Goal: Information Seeking & Learning: Learn about a topic

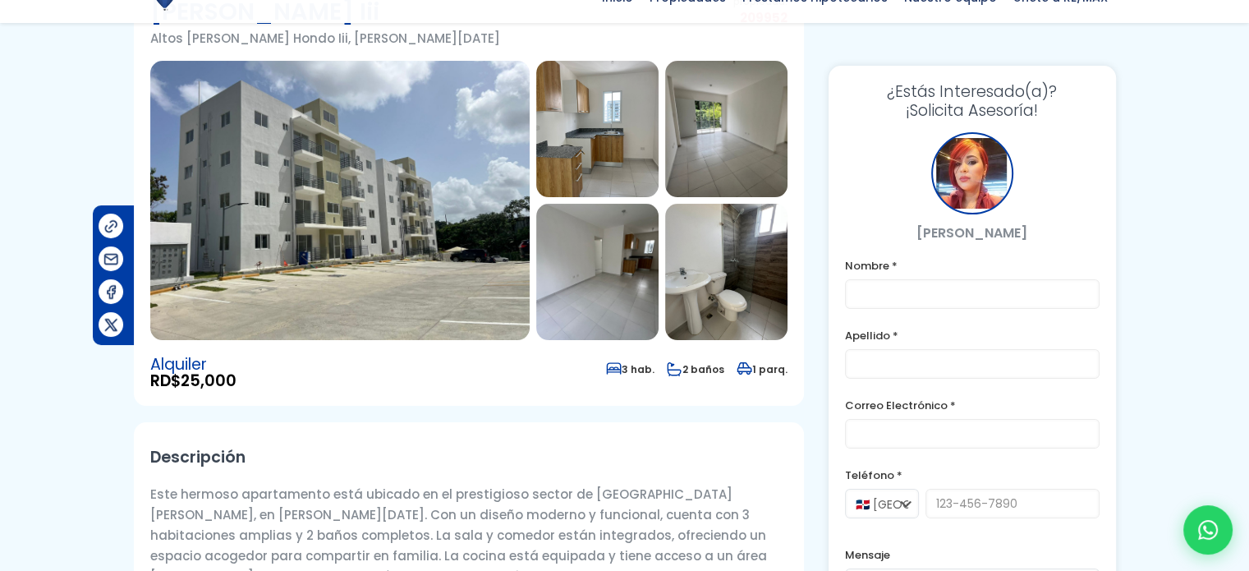
scroll to position [164, 0]
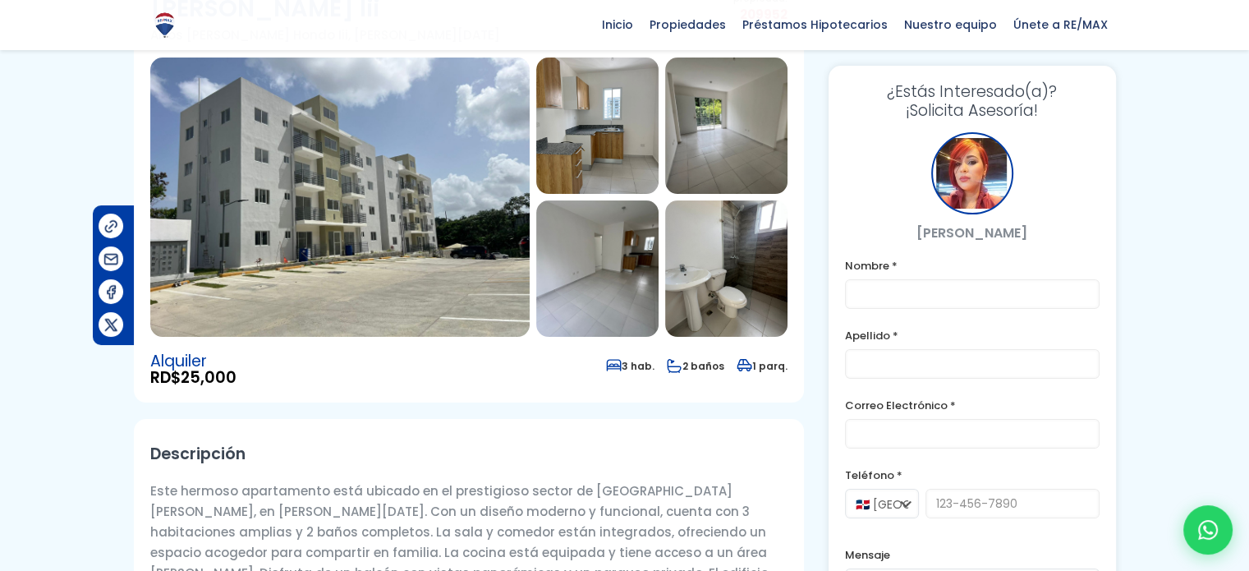
click at [608, 126] on img at bounding box center [597, 125] width 122 height 136
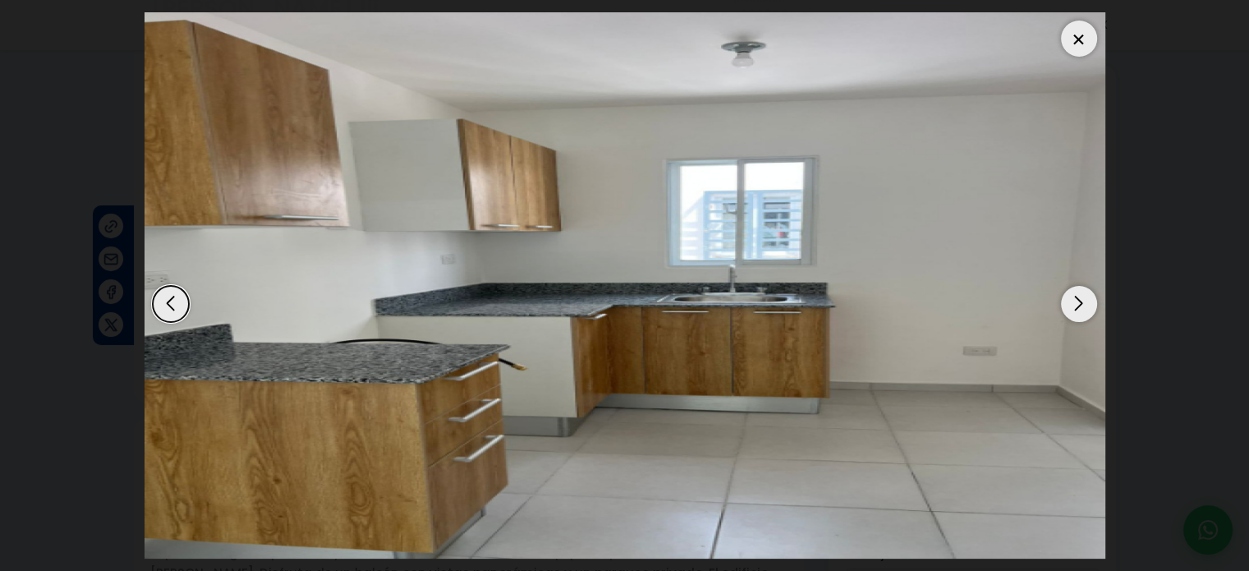
click at [608, 126] on img "2 / 11" at bounding box center [625, 285] width 961 height 546
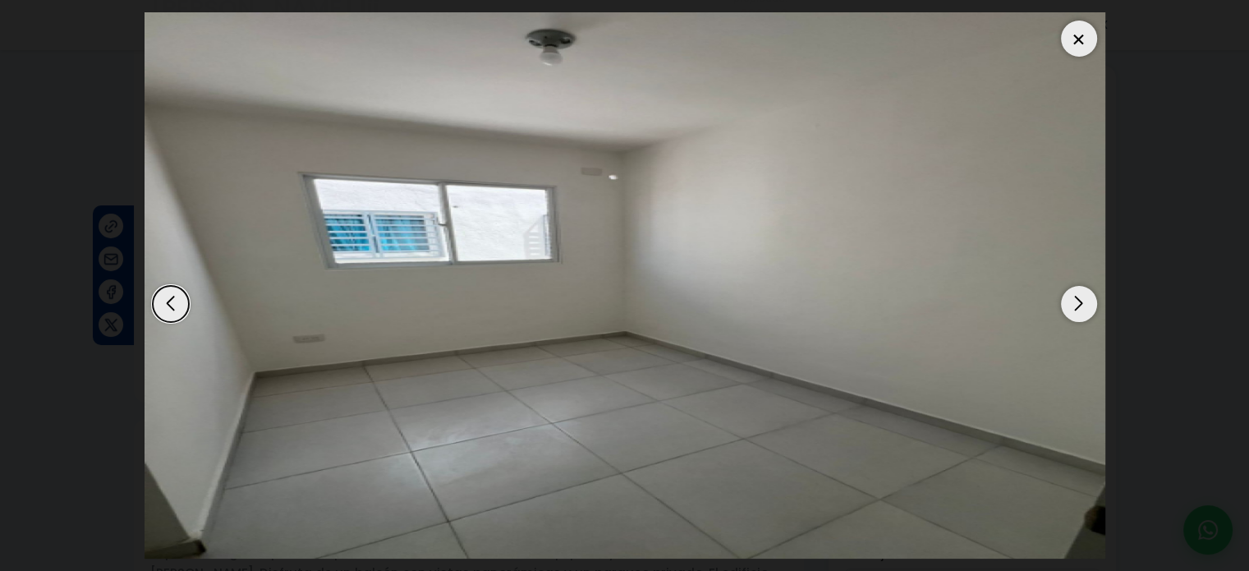
click at [1071, 301] on div "Next slide" at bounding box center [1079, 304] width 36 height 36
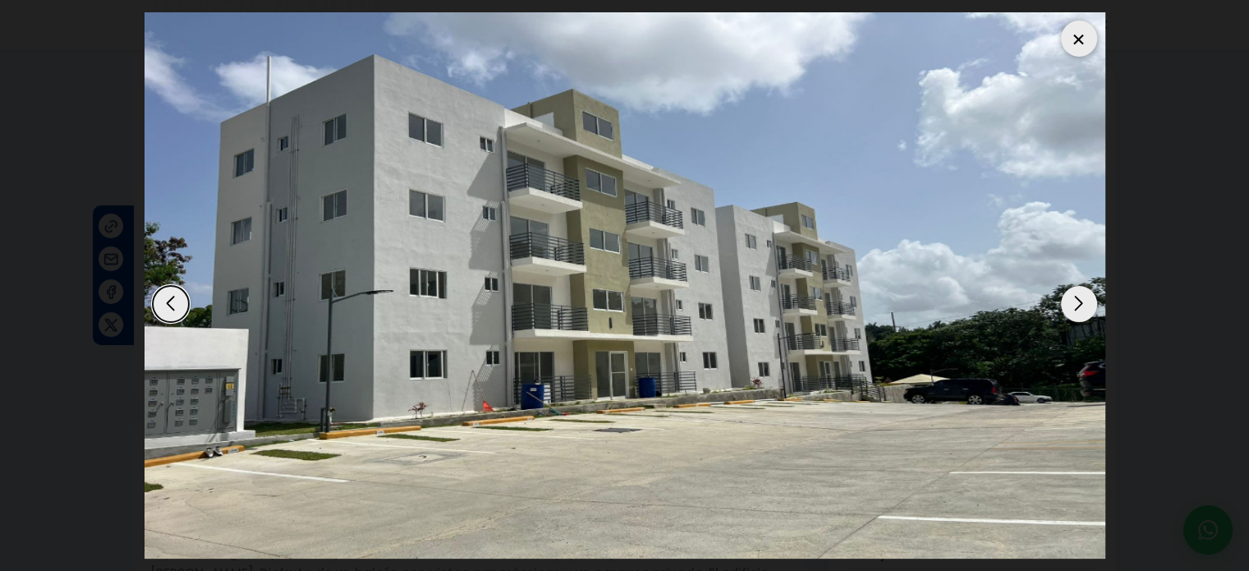
click at [1071, 301] on div "Next slide" at bounding box center [1079, 304] width 36 height 36
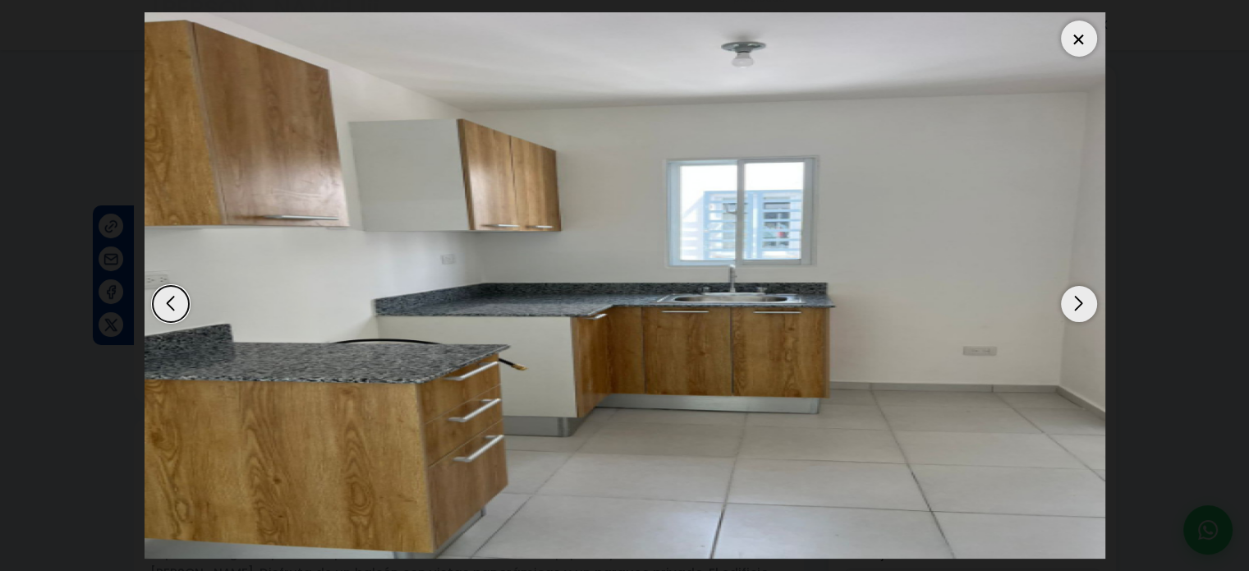
click at [1070, 301] on div "Next slide" at bounding box center [1079, 304] width 36 height 36
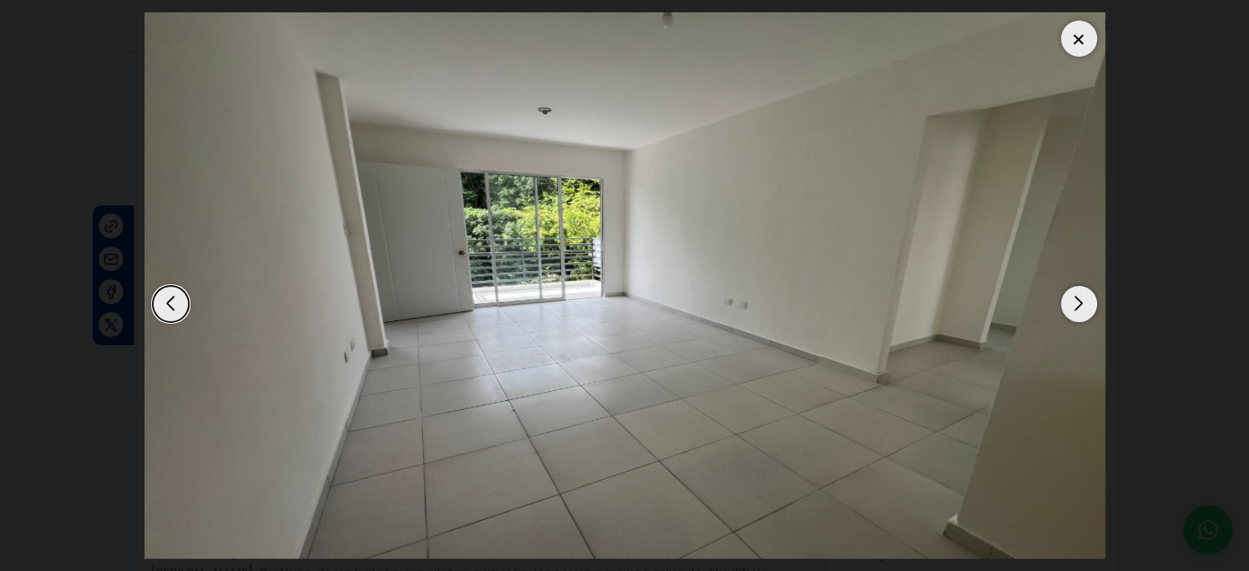
click at [1070, 300] on div "Next slide" at bounding box center [1079, 304] width 36 height 36
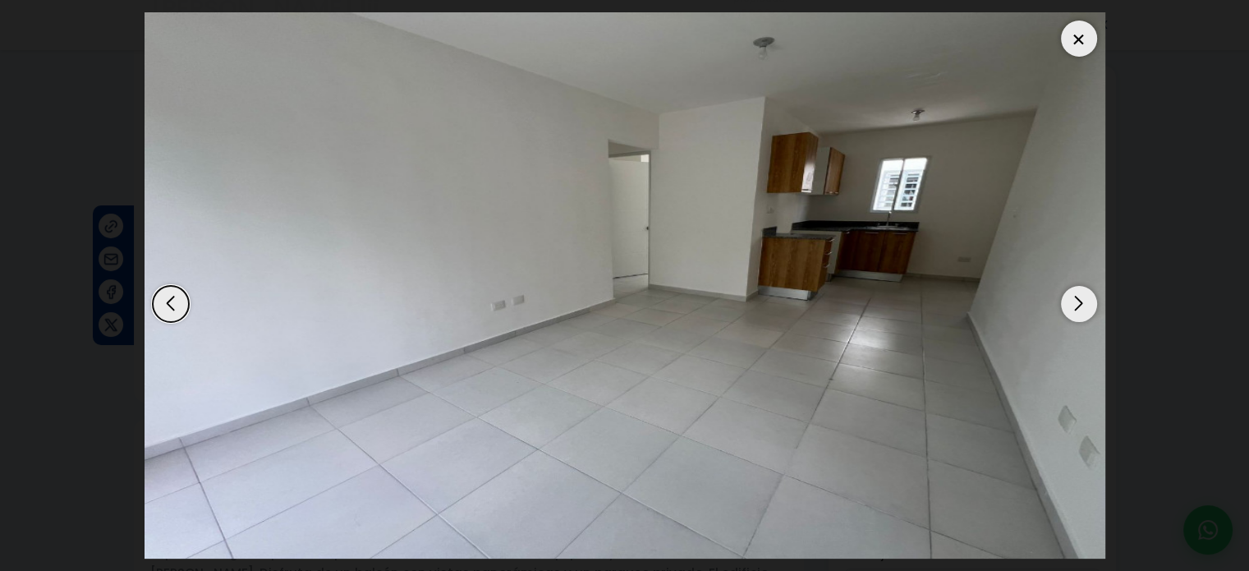
click at [1070, 300] on div "Next slide" at bounding box center [1079, 304] width 36 height 36
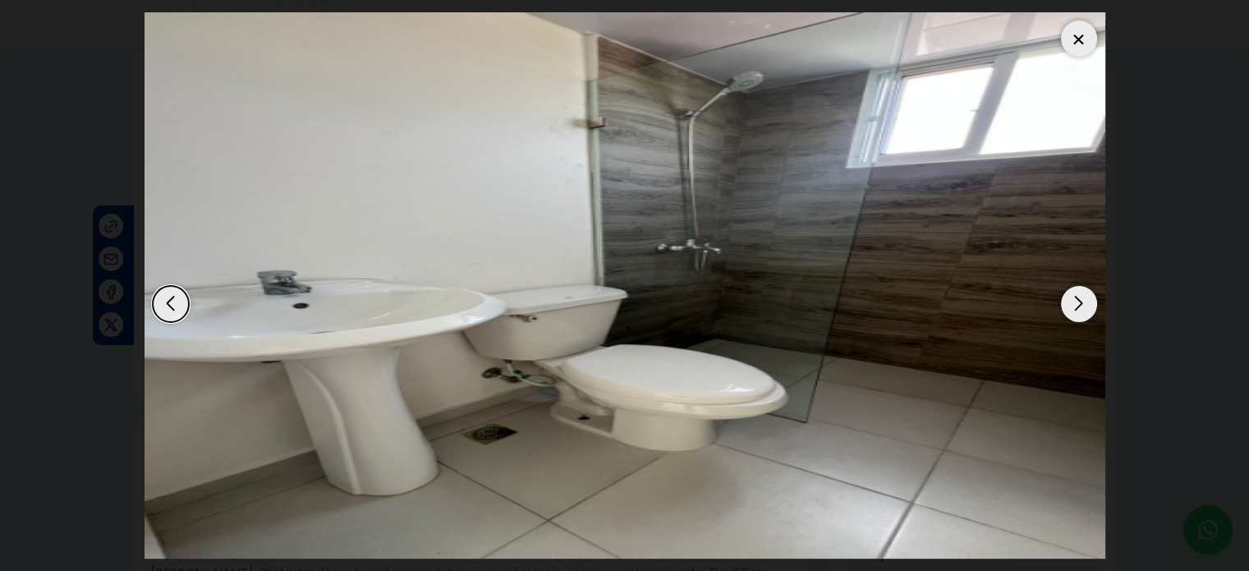
click at [1069, 300] on div "Next slide" at bounding box center [1079, 304] width 36 height 36
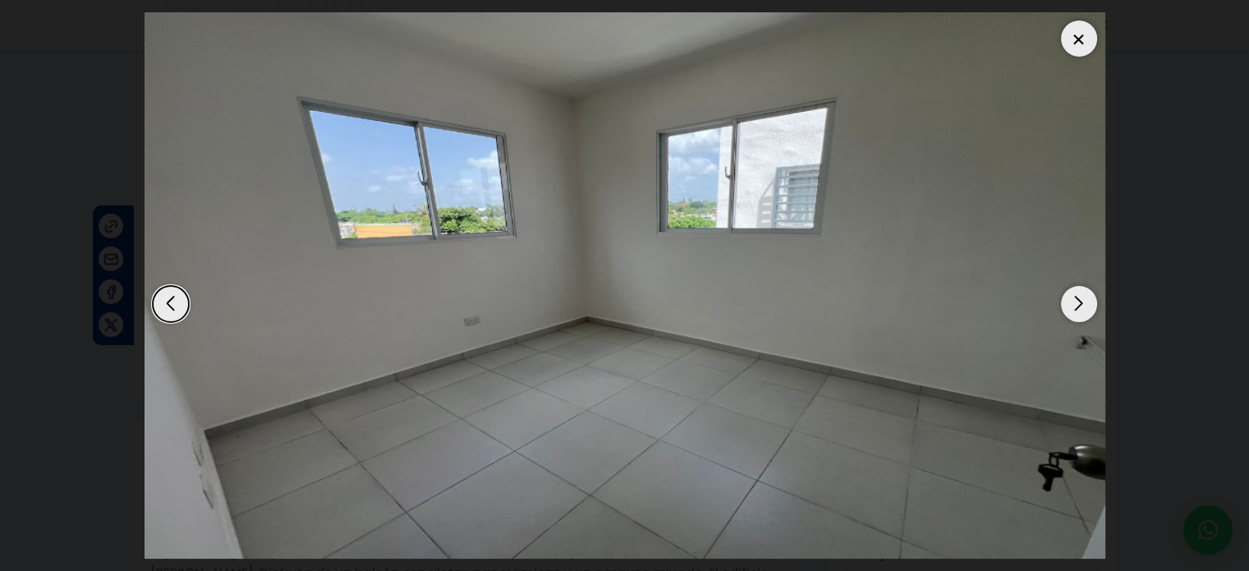
click at [1068, 300] on div "Next slide" at bounding box center [1079, 304] width 36 height 36
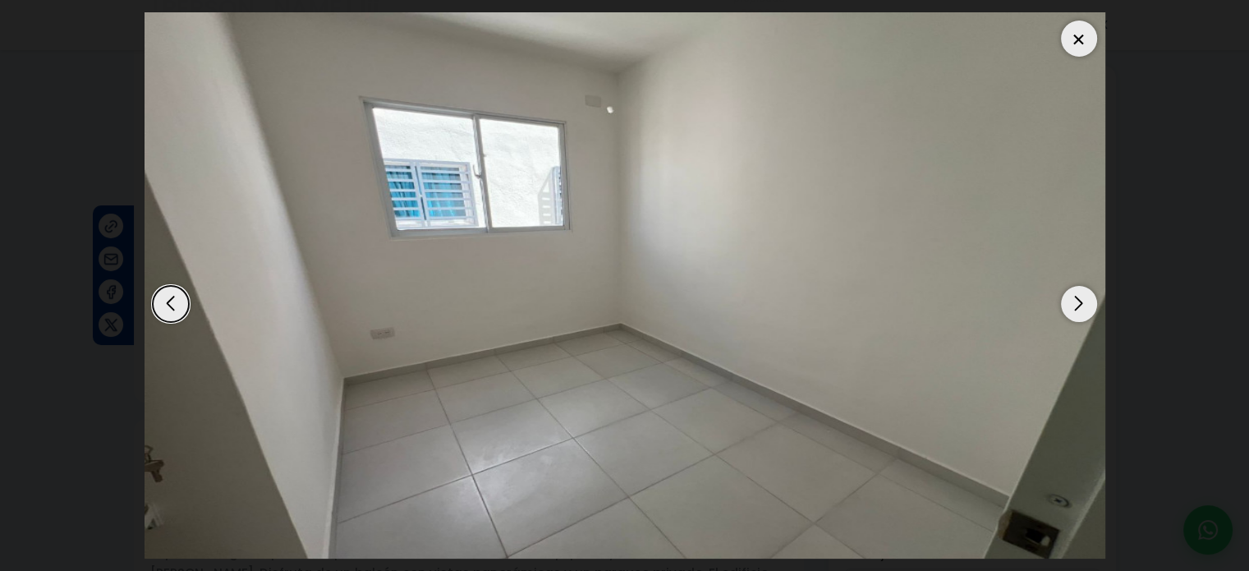
click at [1067, 300] on div "Next slide" at bounding box center [1079, 304] width 36 height 36
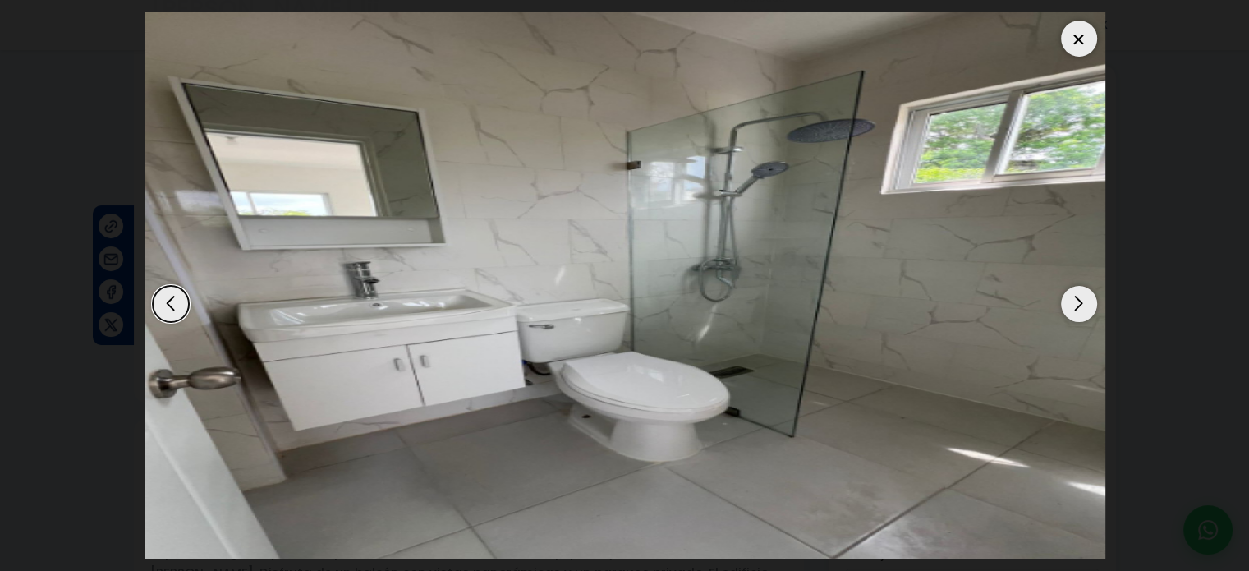
click at [1067, 300] on div "Next slide" at bounding box center [1079, 304] width 36 height 36
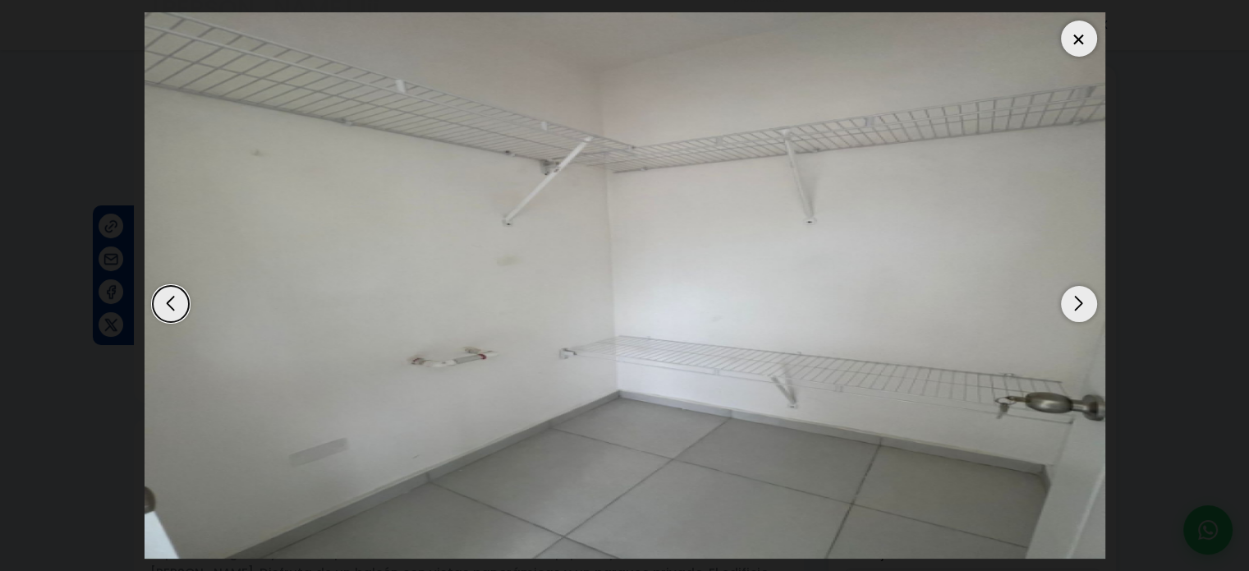
click at [1067, 300] on div "Next slide" at bounding box center [1079, 304] width 36 height 36
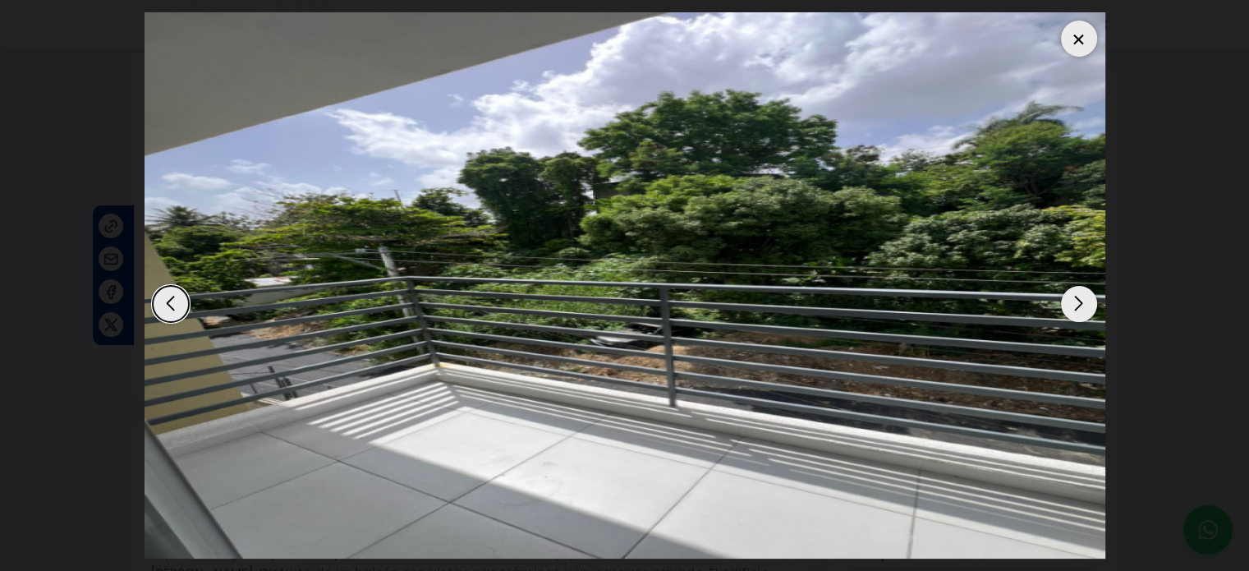
click at [1067, 300] on div "Next slide" at bounding box center [1079, 304] width 36 height 36
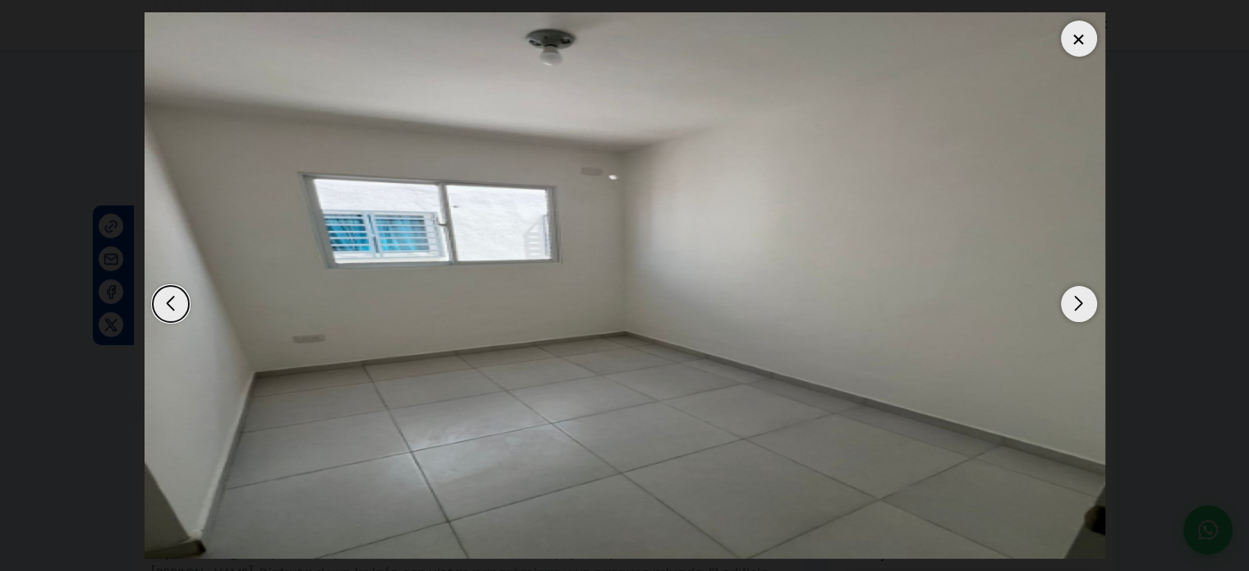
click at [1067, 300] on div "Next slide" at bounding box center [1079, 304] width 36 height 36
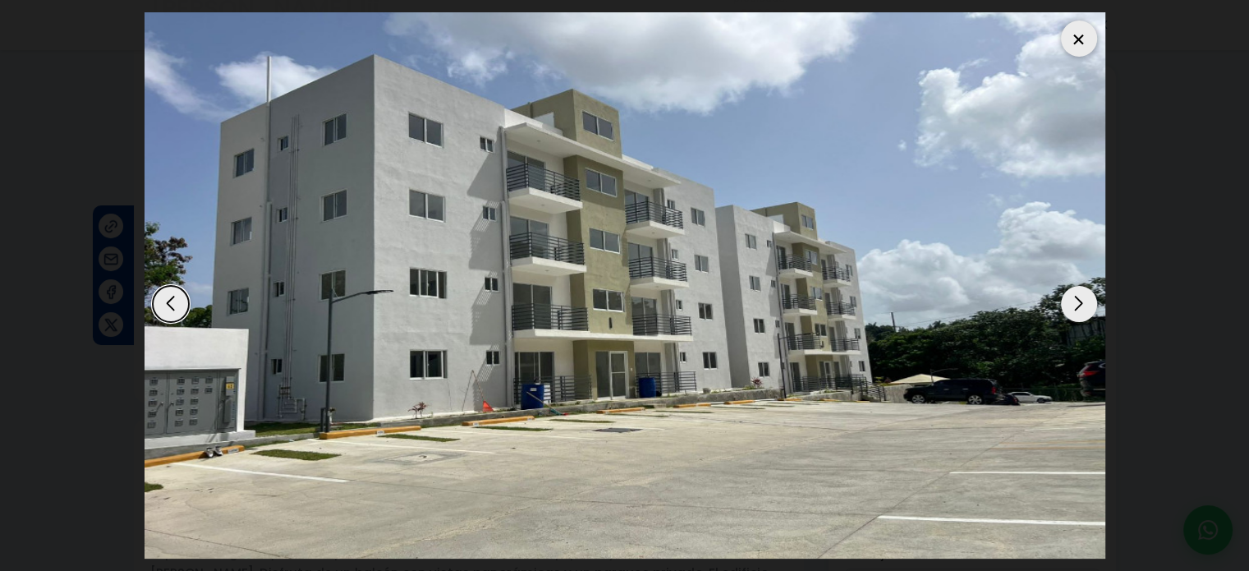
click at [1067, 300] on div "Next slide" at bounding box center [1079, 304] width 36 height 36
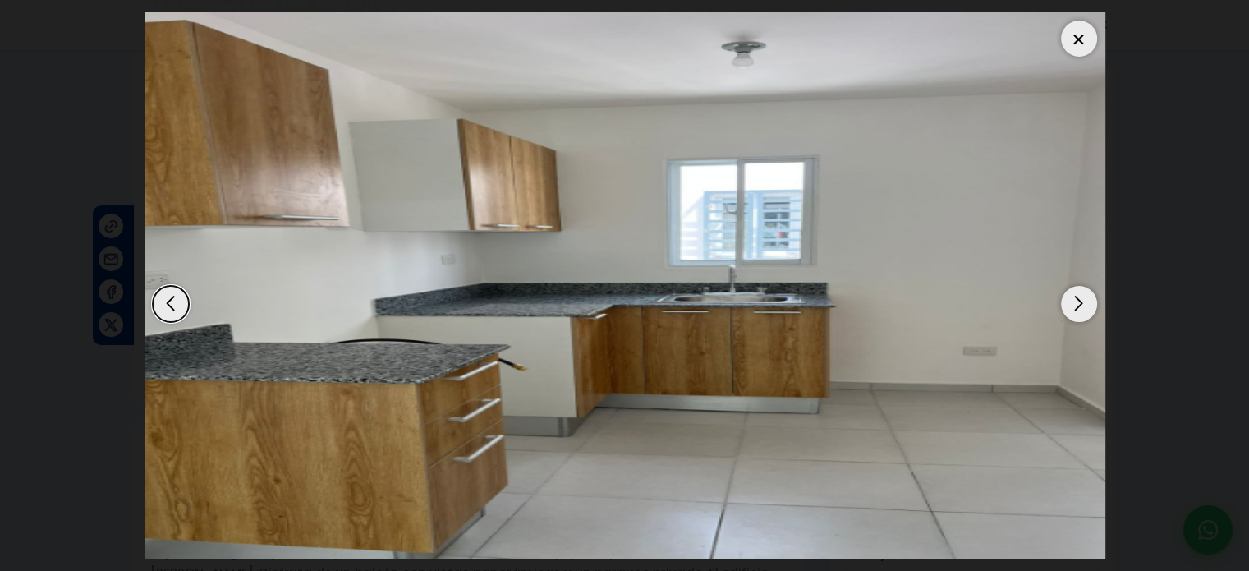
click at [1080, 42] on div at bounding box center [1079, 39] width 36 height 36
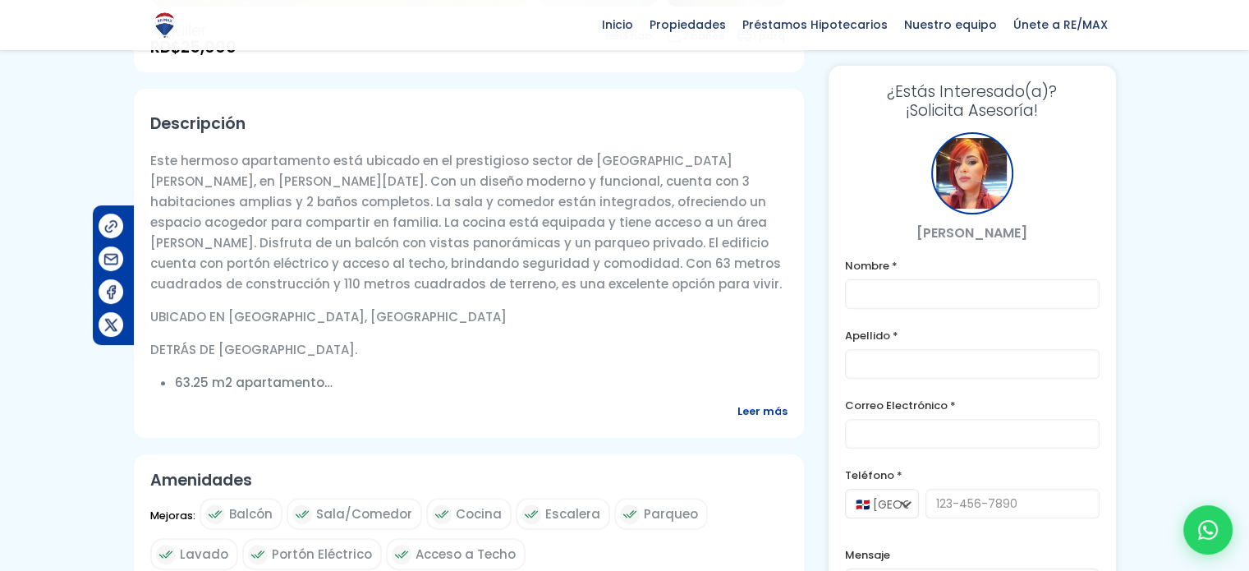
scroll to position [493, 0]
